Goal: Use online tool/utility: Utilize a website feature to perform a specific function

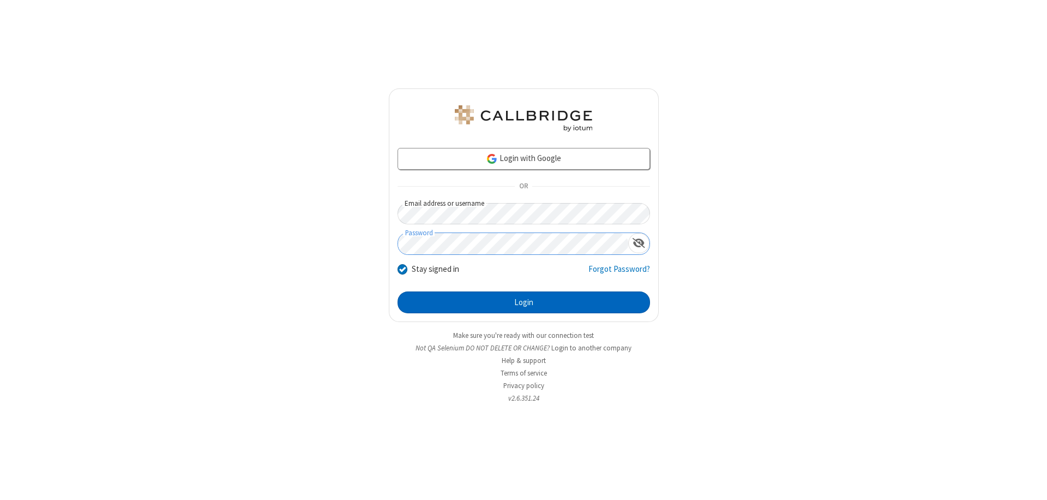
click at [524, 302] on button "Login" at bounding box center [524, 302] width 253 height 22
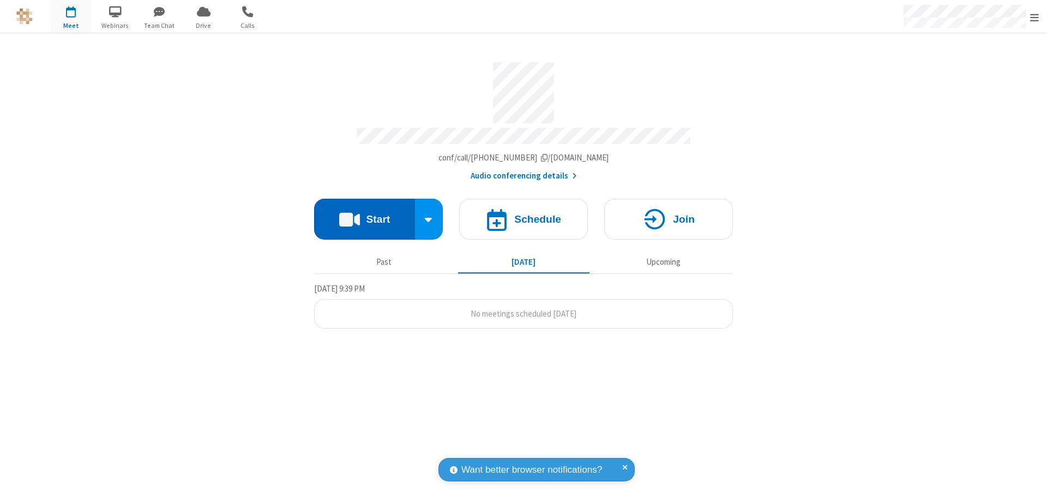
click at [364, 214] on button "Start" at bounding box center [364, 219] width 101 height 41
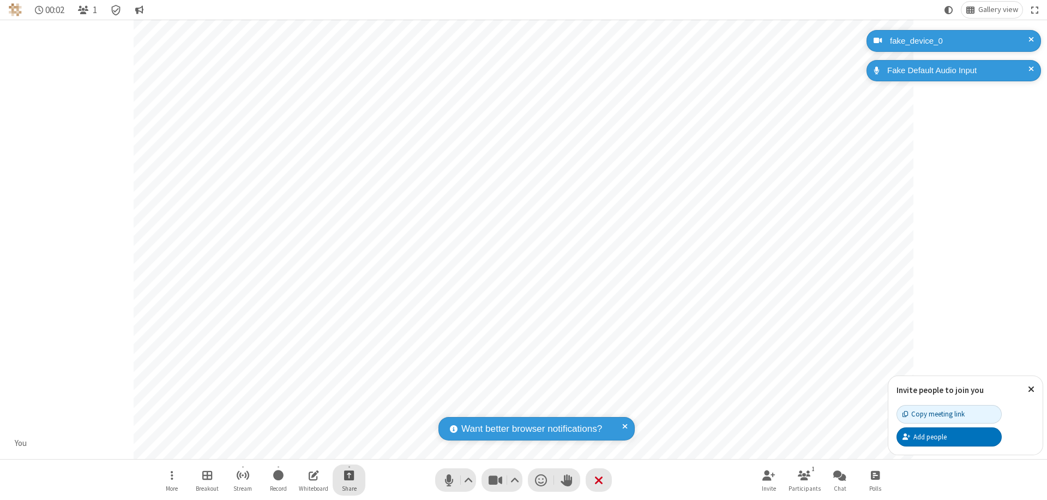
click at [349, 475] on span "Start sharing" at bounding box center [349, 475] width 10 height 14
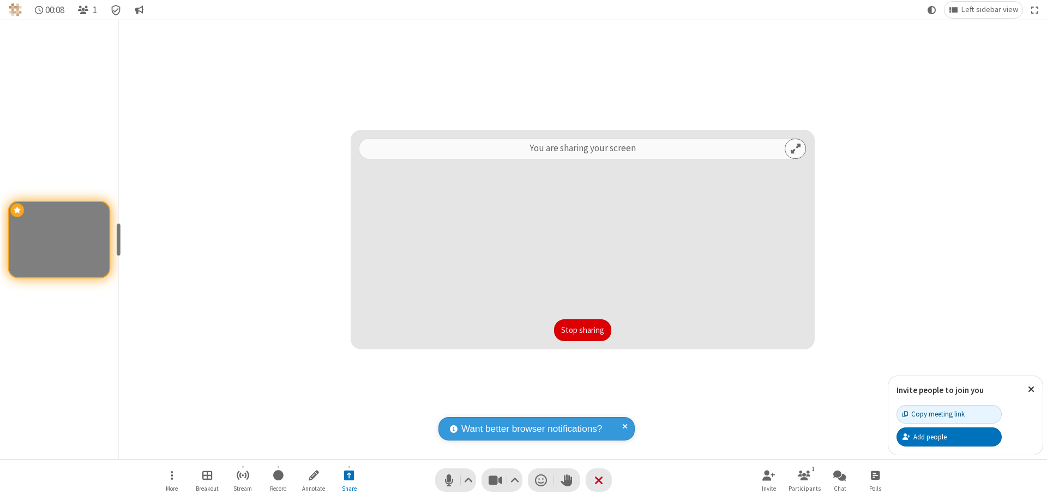
click at [583, 330] on button "Stop sharing" at bounding box center [582, 330] width 57 height 22
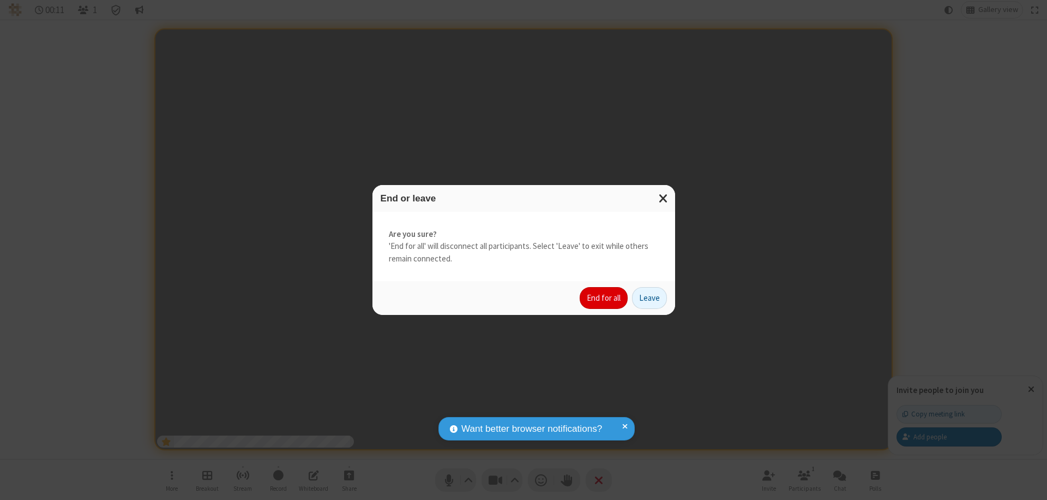
click at [604, 298] on button "End for all" at bounding box center [604, 298] width 48 height 22
